Goal: Information Seeking & Learning: Find specific fact

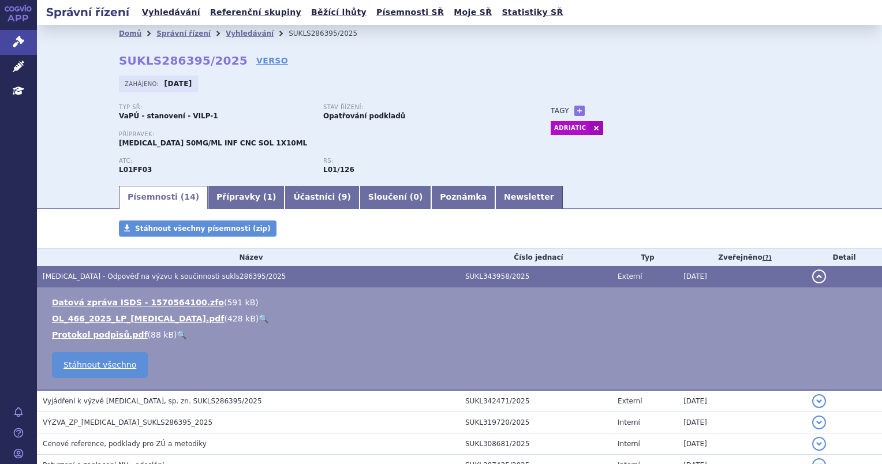
drag, startPoint x: 739, startPoint y: 1, endPoint x: 196, endPoint y: 88, distance: 549.7
click at [196, 88] on div "Zahájeno: 16.07.2025" at bounding box center [158, 84] width 79 height 17
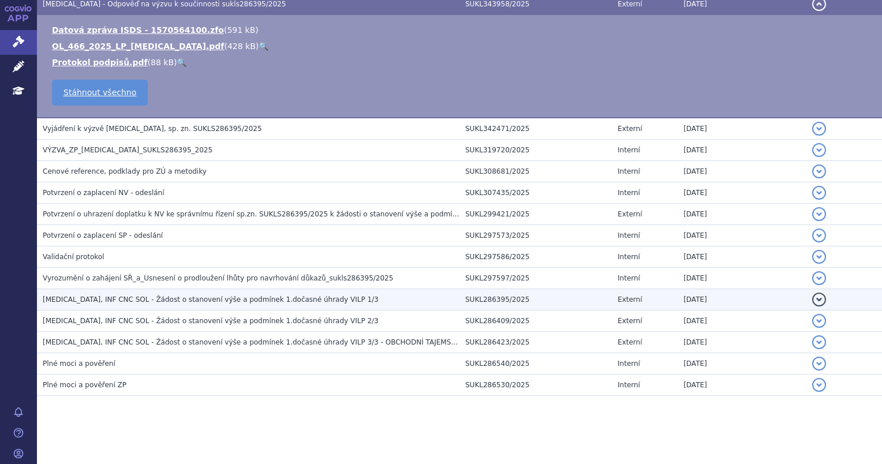
click at [318, 303] on h3 "IMFINZI, INF CNC SOL - Žádost o stanovení výše a podmínek 1.dočasné úhrady VILP…" at bounding box center [251, 300] width 417 height 12
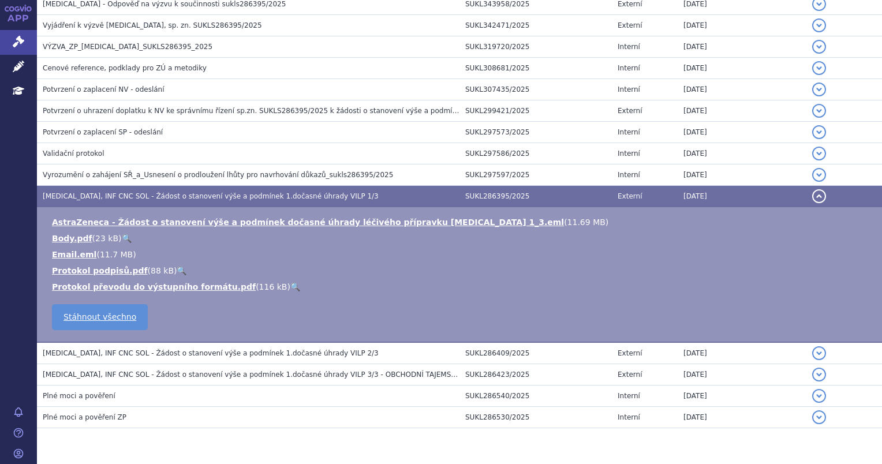
click at [122, 240] on link "🔍" at bounding box center [127, 238] width 10 height 9
click at [78, 252] on link "Email.eml" at bounding box center [74, 254] width 44 height 9
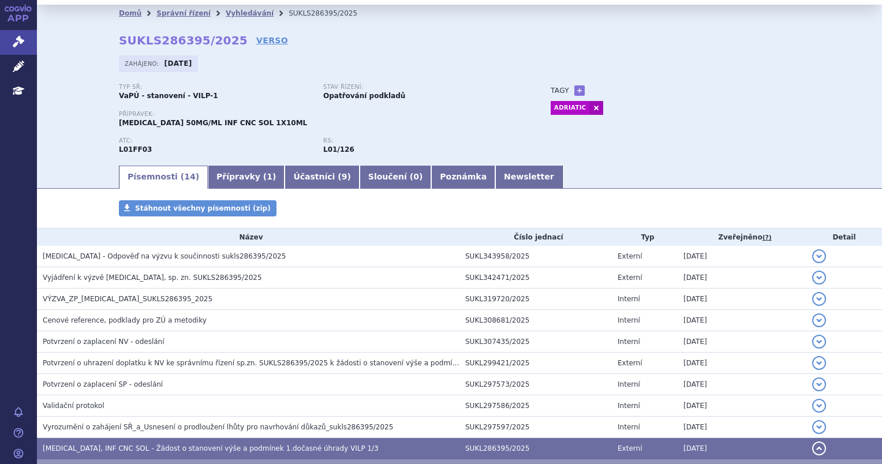
scroll to position [0, 0]
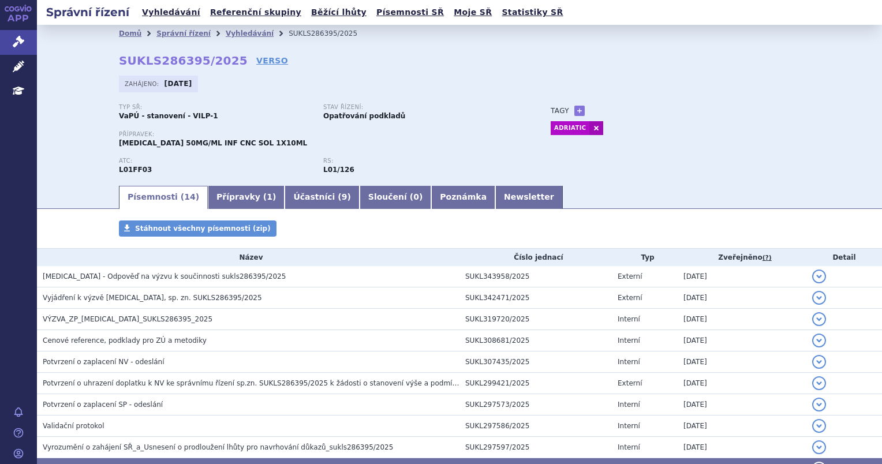
click at [85, 70] on div "Domů Správní řízení Vyhledávání SUKLS286395/2025 SUKLS286395/2025 VERSO Zahájen…" at bounding box center [459, 104] width 845 height 159
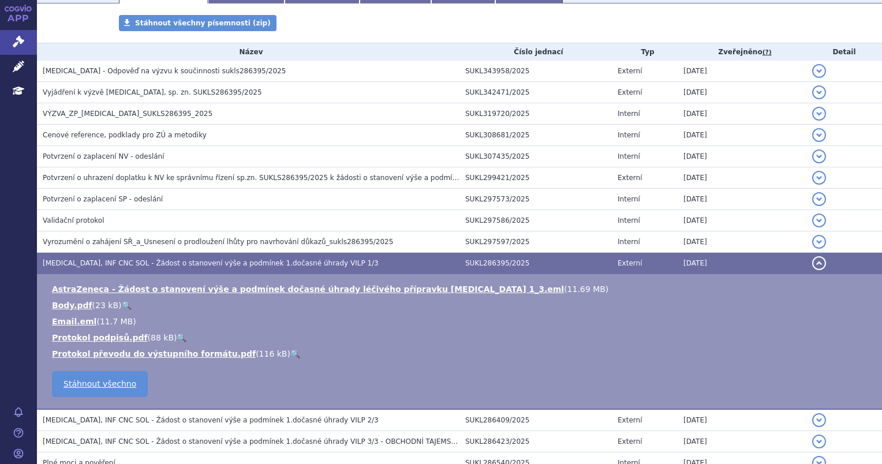
scroll to position [305, 0]
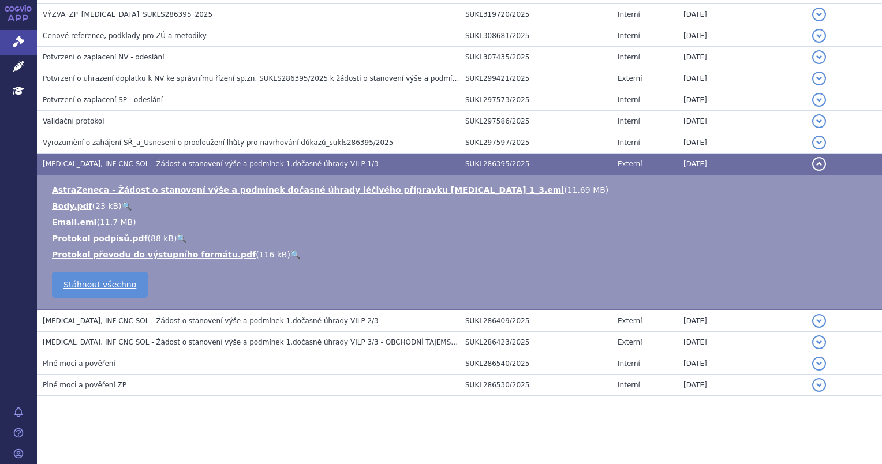
click at [812, 163] on button "detail" at bounding box center [819, 164] width 14 height 14
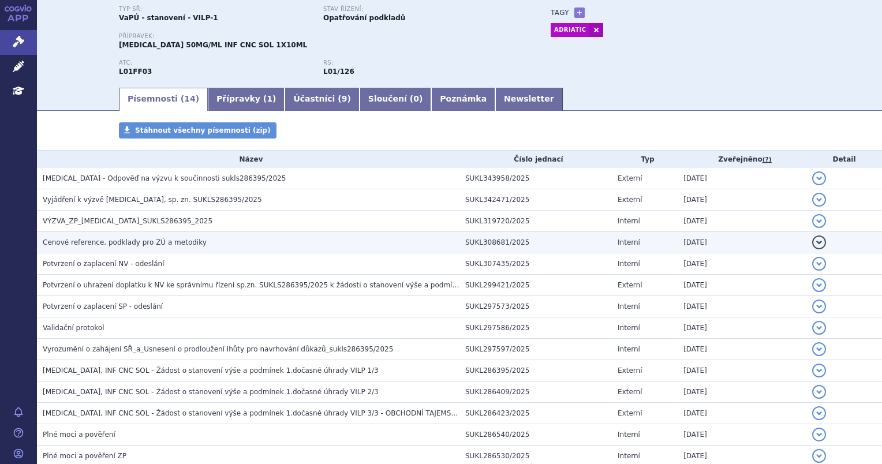
scroll to position [115, 0]
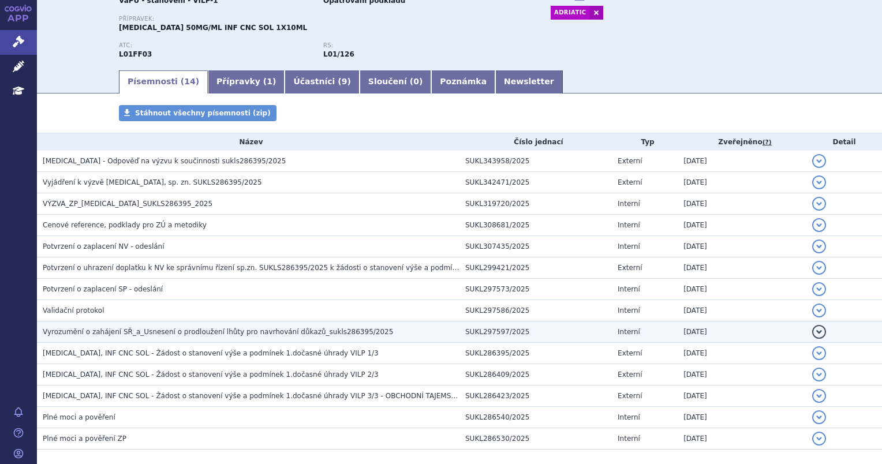
click at [176, 326] on td "Vyrozumění o zahájení SŘ_a_Usnesení o prodloužení lhůty pro navrhování důkazů_s…" at bounding box center [248, 332] width 423 height 21
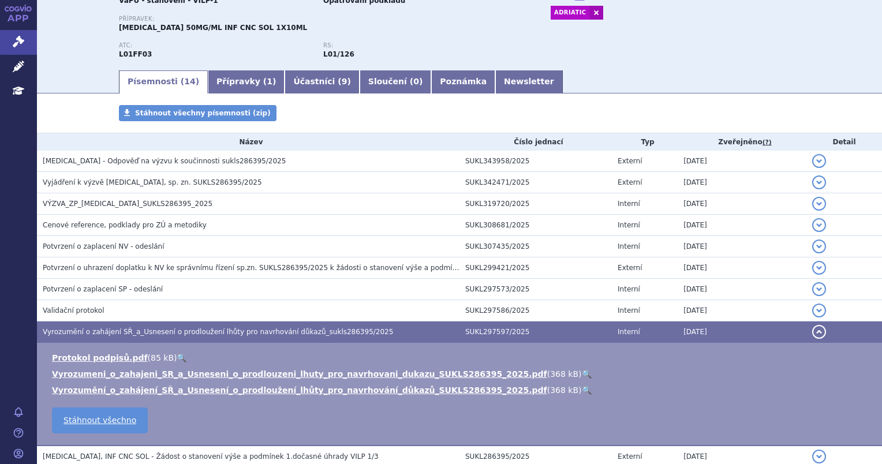
click at [582, 392] on link "🔍" at bounding box center [587, 390] width 10 height 9
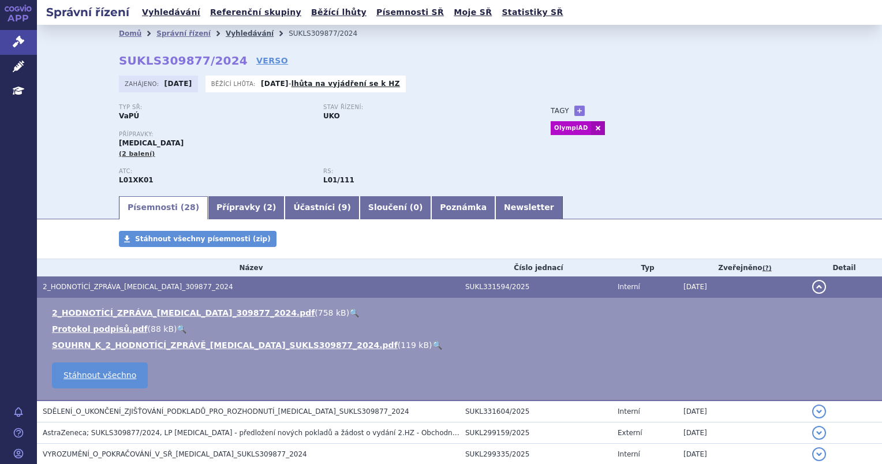
click at [229, 35] on link "Vyhledávání" at bounding box center [250, 33] width 48 height 8
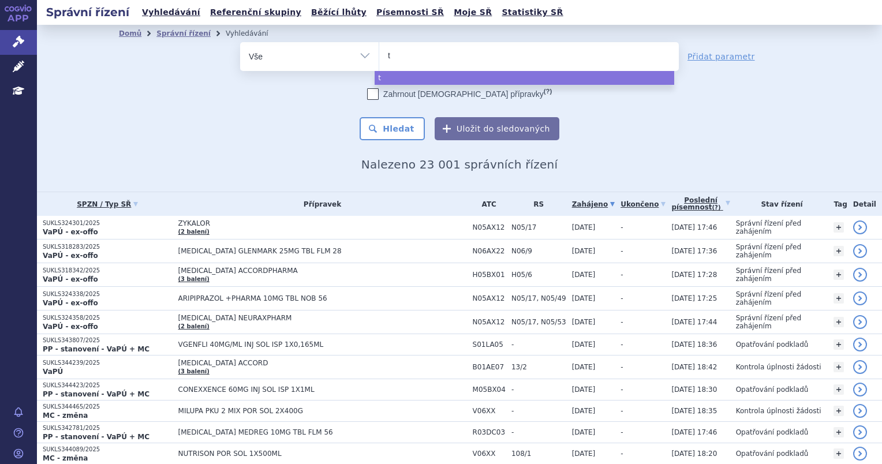
type input "ta"
type input "tag"
type input "tagr"
type input "tagri"
type input "tagris"
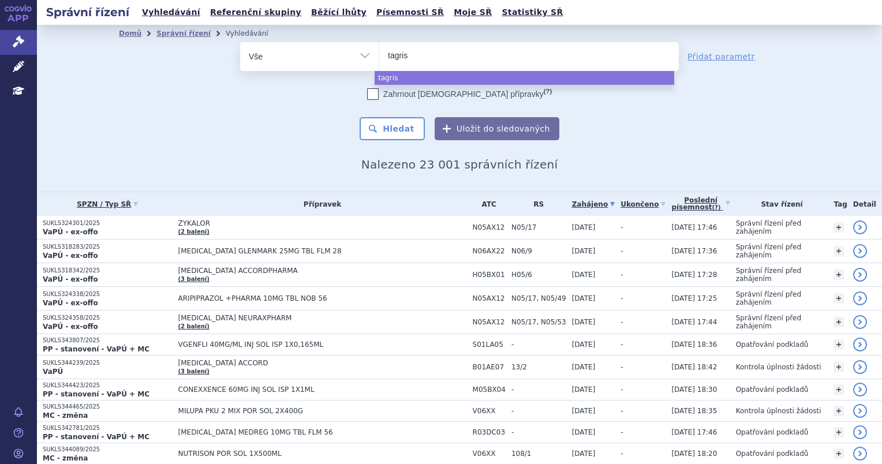
type input "tagriss"
type input "tagrisso"
select select "tagrisso"
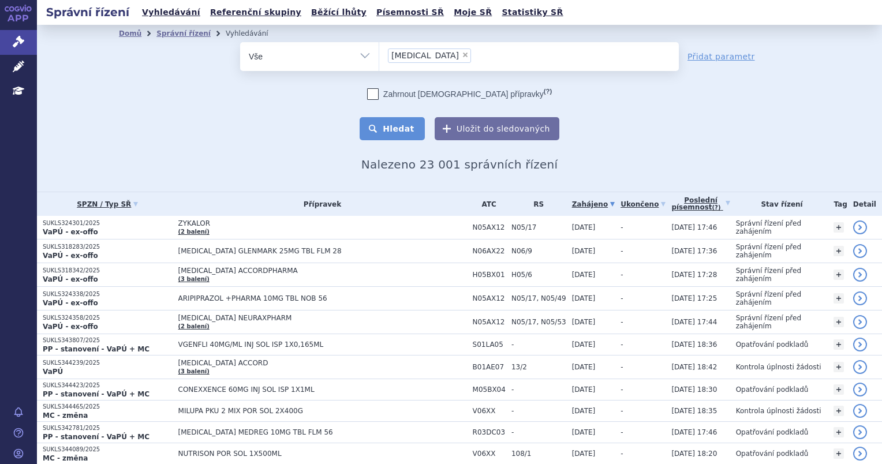
click at [389, 117] on button "Hledat" at bounding box center [392, 128] width 65 height 23
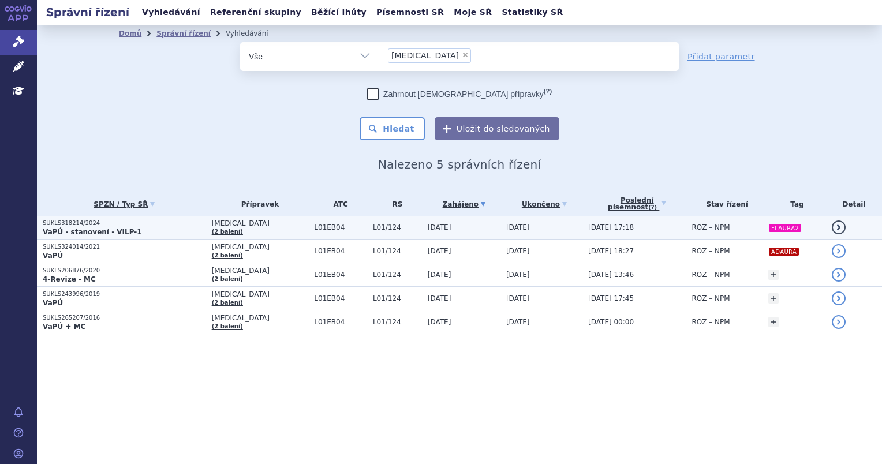
click at [533, 226] on td "[DATE]" at bounding box center [542, 228] width 82 height 24
